Goal: Task Accomplishment & Management: Use online tool/utility

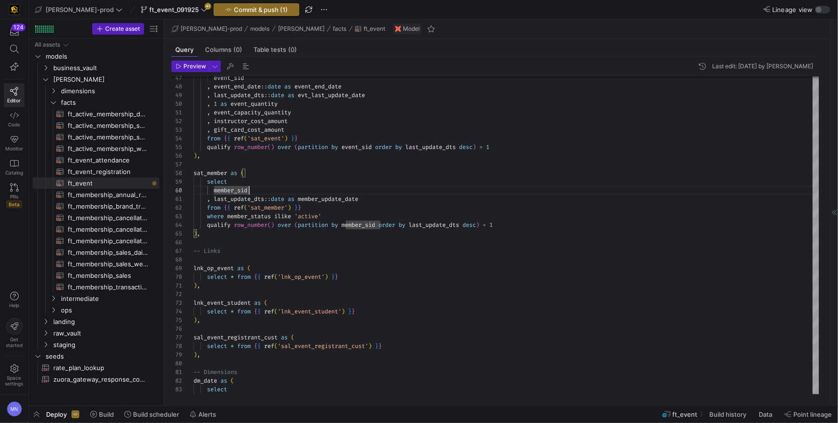
scroll to position [77, 55]
type textarea "{{ config( post_hook = [ "alter table {{ this }} add primary key (event_dim_id,…"
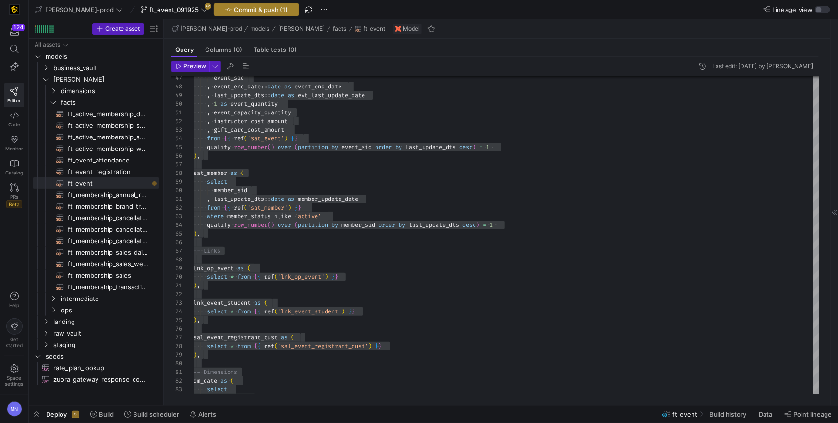
click at [234, 12] on span "Commit & push (1)" at bounding box center [261, 10] width 54 height 8
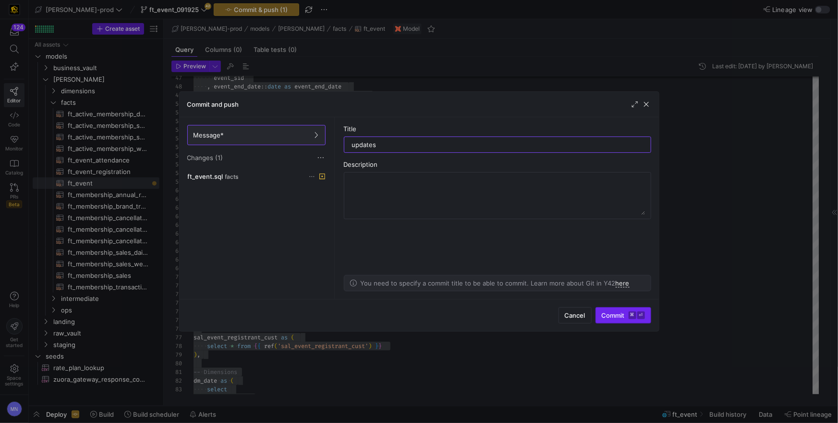
type input "updates"
click at [621, 316] on span "Commit ⌘ ⏎" at bounding box center [623, 315] width 43 height 8
